Goal: Find specific page/section: Find specific page/section

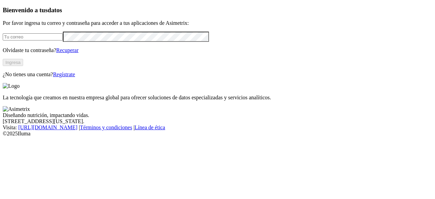
type input "[PERSON_NAME][EMAIL_ADDRESS][PERSON_NAME][DOMAIN_NAME]"
click at [23, 66] on button "Ingresa" at bounding box center [13, 62] width 20 height 7
